Goal: Navigation & Orientation: Find specific page/section

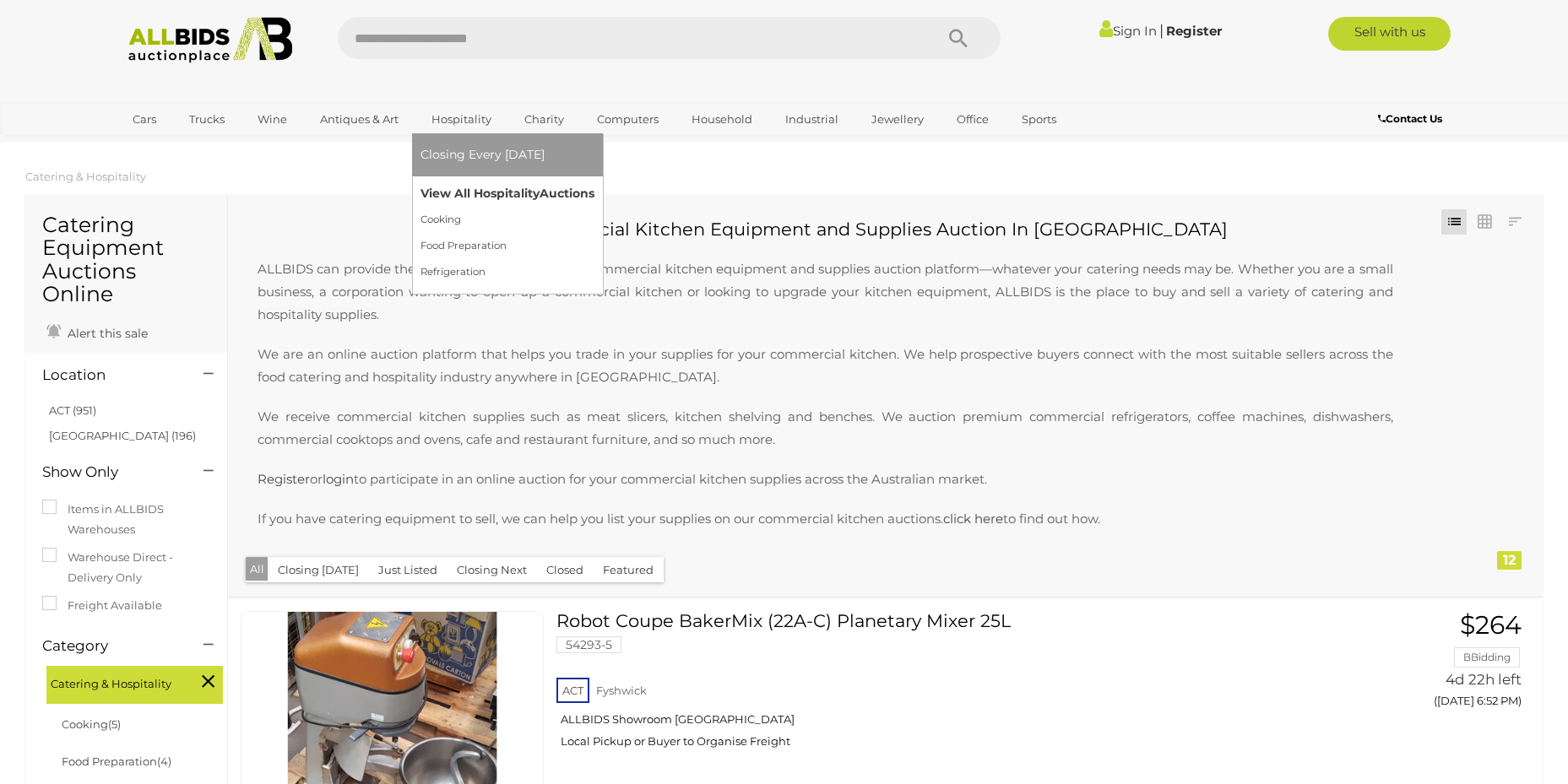
click at [498, 193] on link "View All Hospitality Auctions" at bounding box center [507, 193] width 174 height 26
click at [477, 237] on link "Food Preparation" at bounding box center [504, 246] width 166 height 26
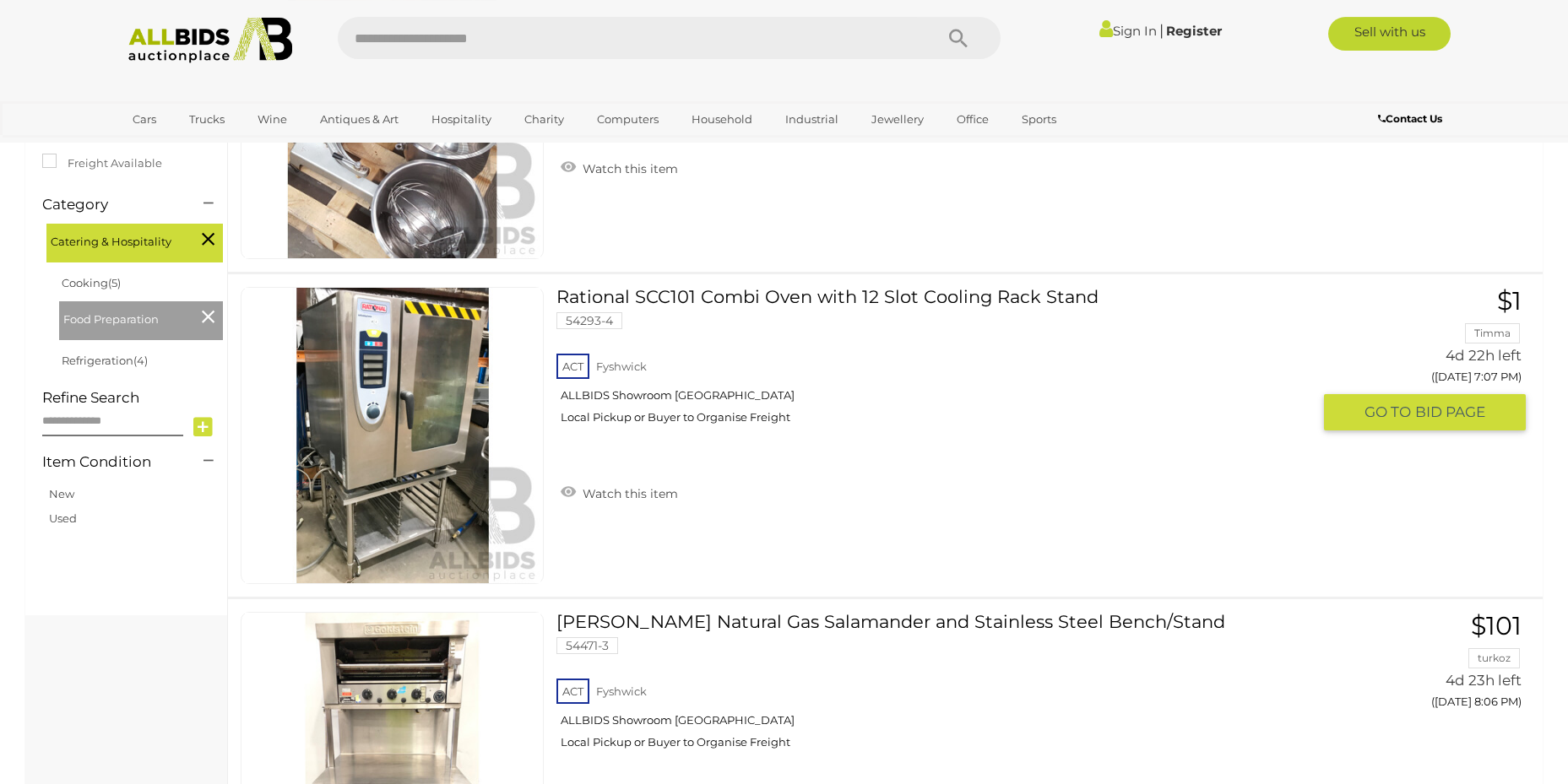
scroll to position [344, 0]
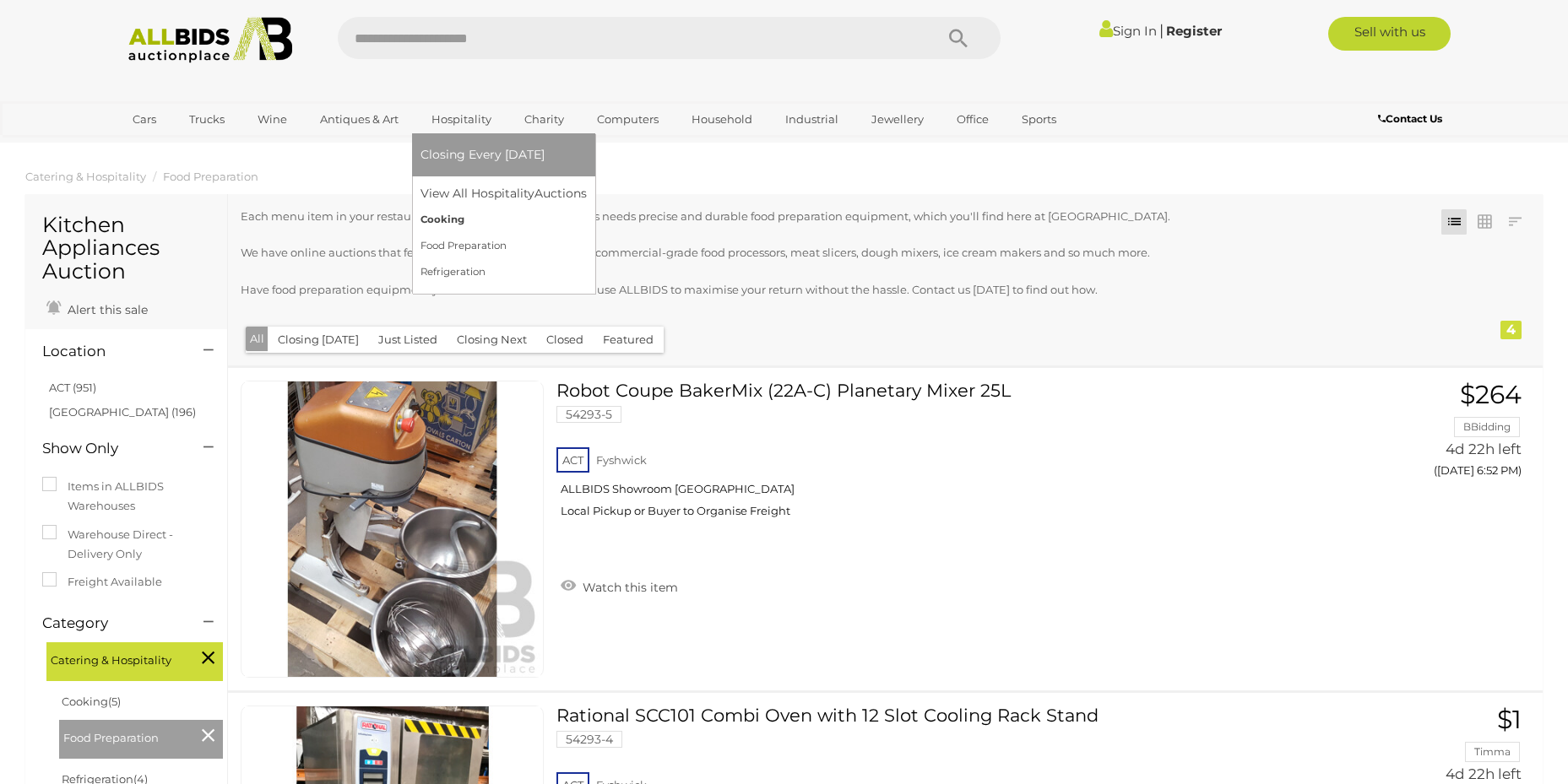
click at [434, 220] on link "Cooking" at bounding box center [504, 220] width 166 height 26
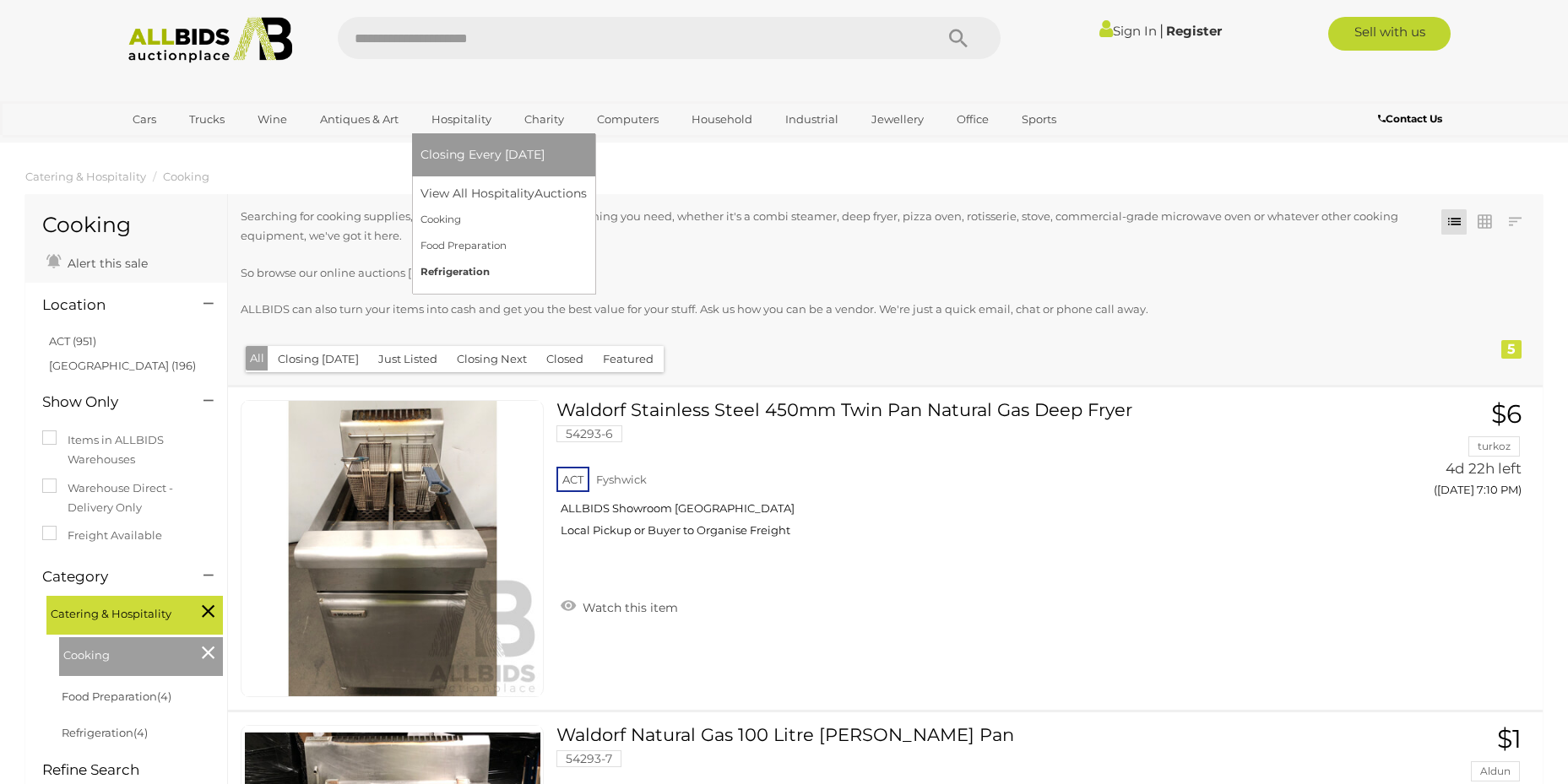
click at [480, 273] on link "Refrigeration" at bounding box center [504, 272] width 166 height 26
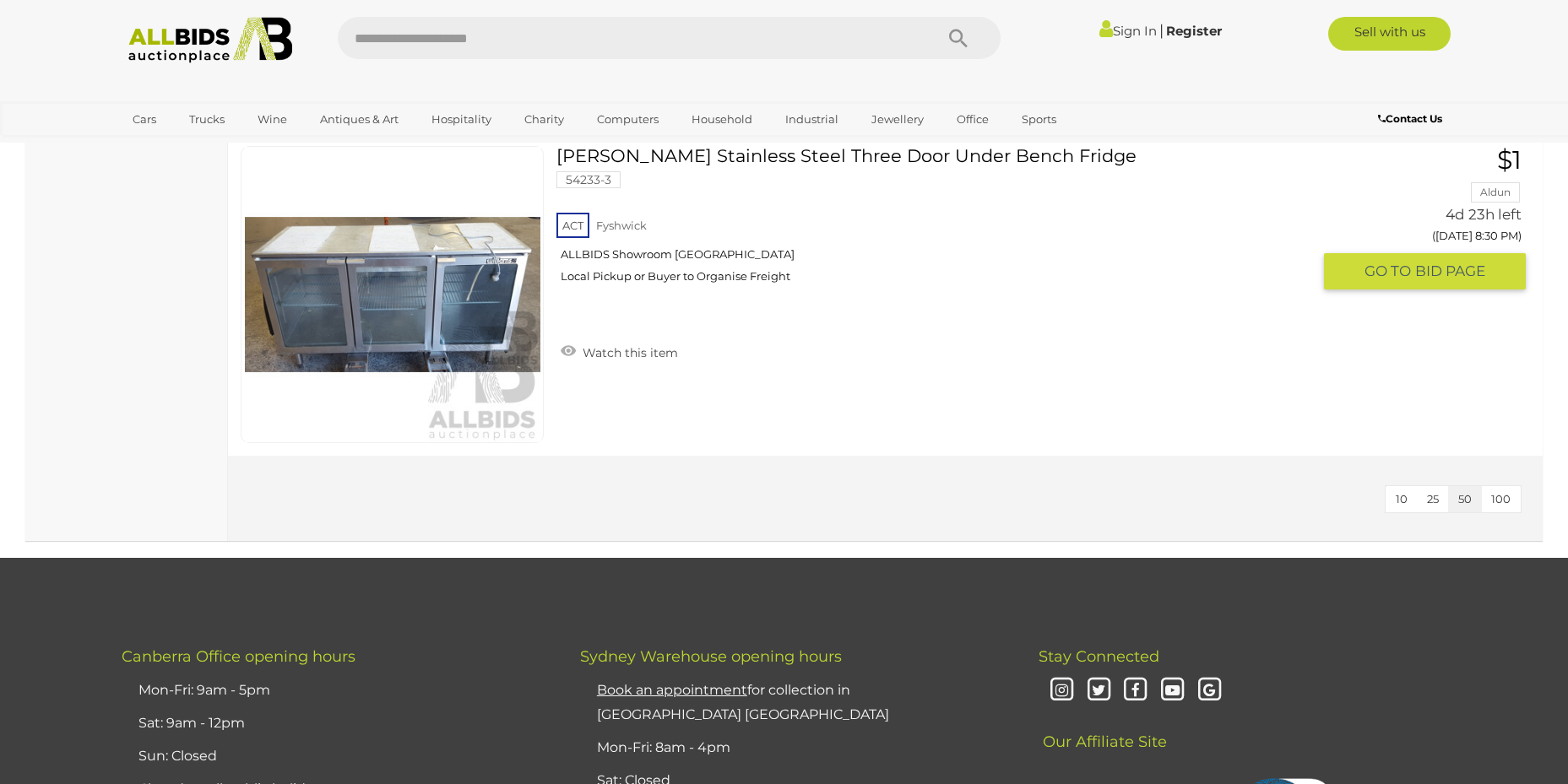
scroll to position [1206, 0]
